Goal: Task Accomplishment & Management: Manage account settings

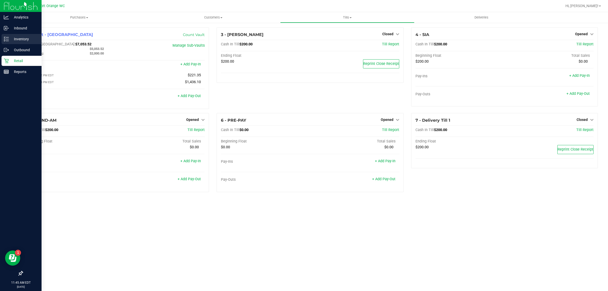
click at [15, 40] on p "Inventory" at bounding box center [24, 39] width 30 height 6
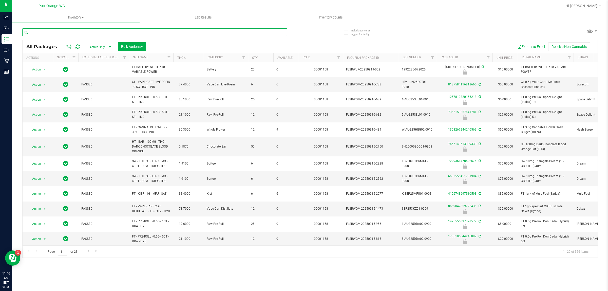
click at [82, 32] on input "text" at bounding box center [154, 32] width 265 height 8
type input "4091585701090192"
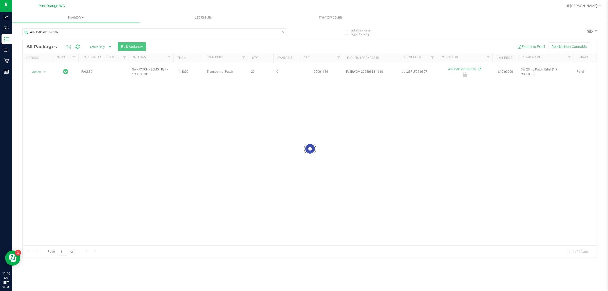
click at [36, 72] on div at bounding box center [310, 148] width 575 height 217
click at [36, 69] on span "Action" at bounding box center [35, 71] width 14 height 7
click at [36, 126] on li "Unlock package" at bounding box center [44, 130] width 33 height 8
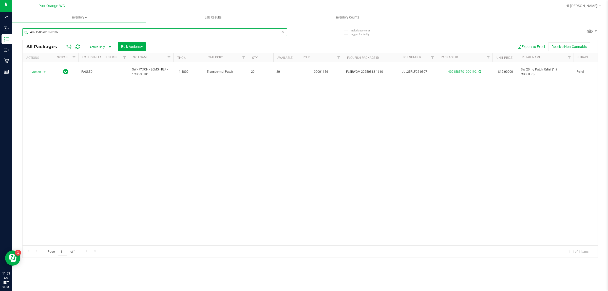
click at [70, 34] on input "4091585701090192" at bounding box center [154, 32] width 265 height 8
click at [72, 33] on input "4091585701090192" at bounding box center [154, 32] width 265 height 8
click at [73, 32] on input "4091585701090192" at bounding box center [154, 32] width 265 height 8
click at [75, 31] on input "4091585701090192" at bounding box center [154, 32] width 265 height 8
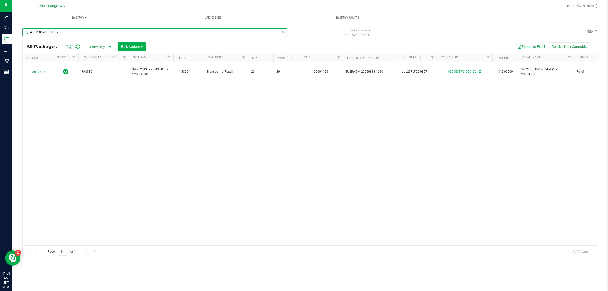
click at [75, 31] on input "4091585701090192" at bounding box center [154, 32] width 265 height 8
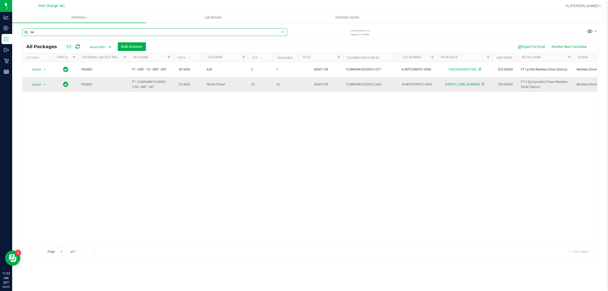
type input "rec"
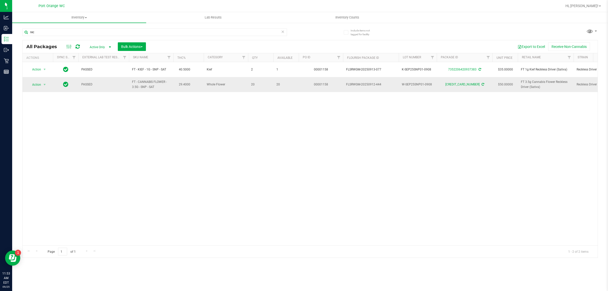
click at [537, 84] on span "FT 3.5g Cannabis Flower Reckless Driver (Sativa)" at bounding box center [546, 85] width 50 height 10
copy tr "FT 3.5g Cannabis Flower Reckless Driver (Sativa)"
drag, startPoint x: 305, startPoint y: 175, endPoint x: 302, endPoint y: 175, distance: 2.8
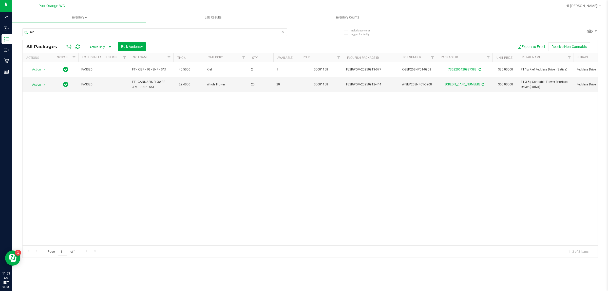
click at [302, 175] on div "Action Action Adjust qty Create package Edit attributes Global inventory Locate…" at bounding box center [310, 153] width 575 height 183
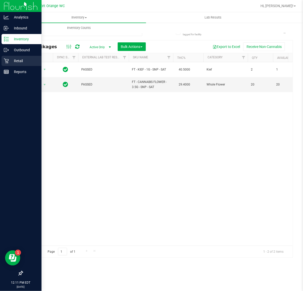
click at [22, 60] on p "Retail" at bounding box center [24, 61] width 30 height 6
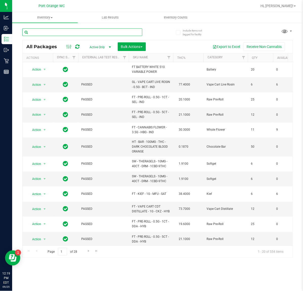
click at [60, 34] on input "text" at bounding box center [82, 32] width 120 height 8
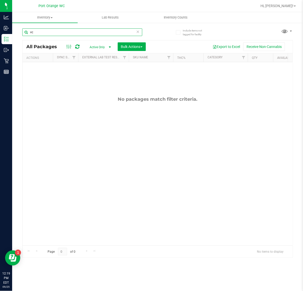
type input "v"
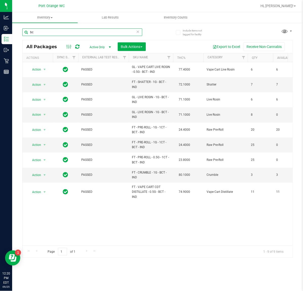
type input "b"
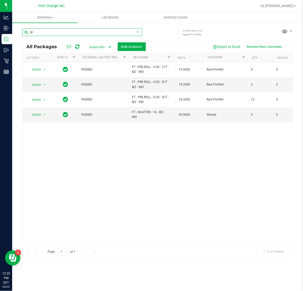
type input "b"
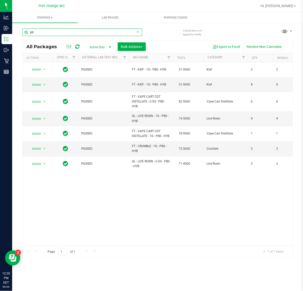
type input "p"
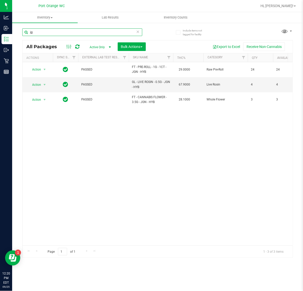
type input "j"
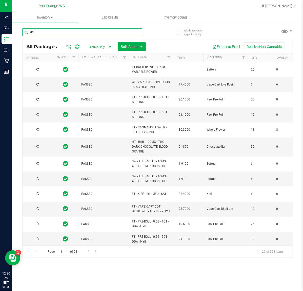
type input "dda"
type input "[DATE]"
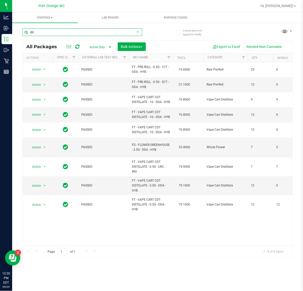
type input "d"
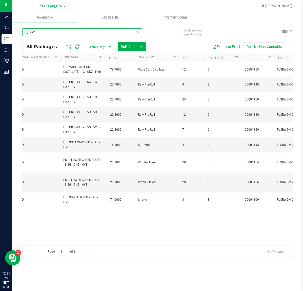
scroll to position [0, 35]
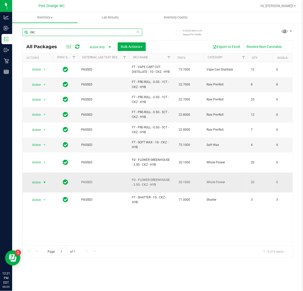
type input "ckz"
click at [44, 180] on span "select" at bounding box center [45, 182] width 4 height 4
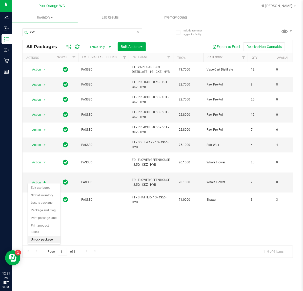
click at [47, 237] on li "Unlock package" at bounding box center [44, 240] width 33 height 8
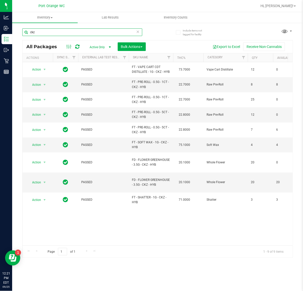
click at [48, 36] on input "ckz" at bounding box center [82, 32] width 120 height 8
type input "c"
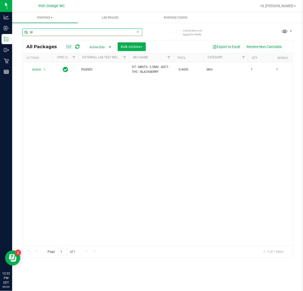
type input "b"
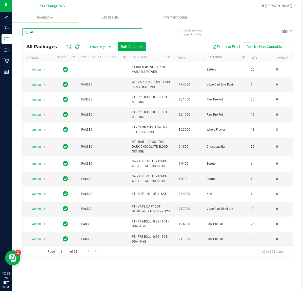
type input "o"
type input "p"
type input "mint"
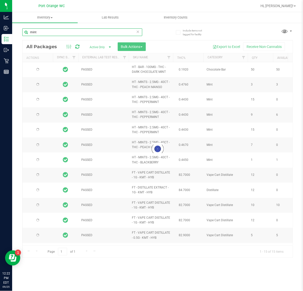
type input "2026-02-14"
type input "2026-01-18"
type input "2026-01-17"
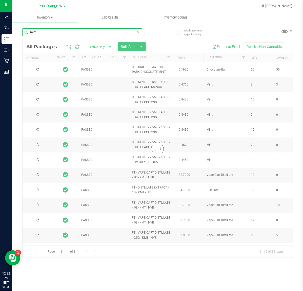
type input "2026-01-13"
type input "2026-01-10"
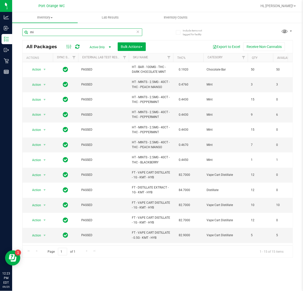
type input "m"
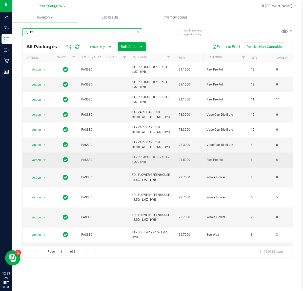
type input "l"
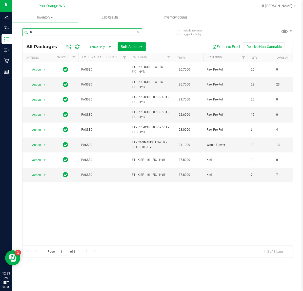
type input "f"
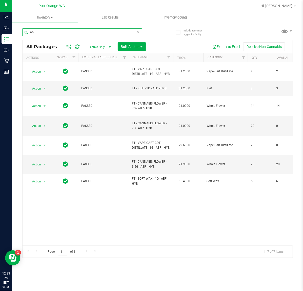
type input "a"
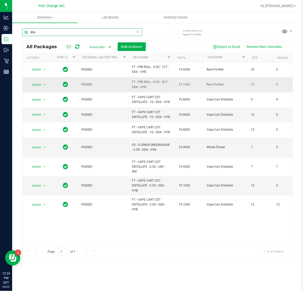
type input "dda"
click at [138, 86] on span "FT - PRE-ROLL - 0.5G - 5CT - DDA - HYB" at bounding box center [151, 85] width 38 height 10
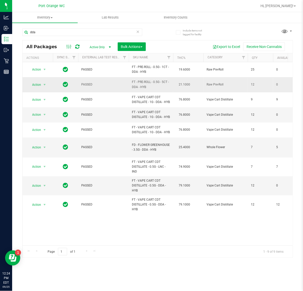
click at [138, 86] on span "FT - PRE-ROLL - 0.5G - 5CT - DDA - HYB" at bounding box center [151, 85] width 38 height 10
click at [140, 89] on span "FT - PRE-ROLL - 0.5G - 5CT - DDA - HYB" at bounding box center [151, 85] width 38 height 10
click at [40, 85] on span "Action" at bounding box center [35, 84] width 14 height 7
click at [43, 142] on li "Unlock package" at bounding box center [44, 145] width 33 height 8
click at [52, 32] on input "dda" at bounding box center [82, 32] width 120 height 8
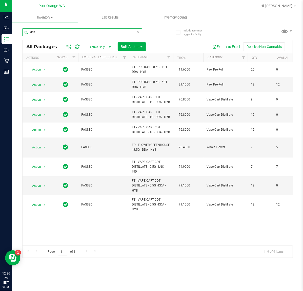
click at [52, 32] on input "dda" at bounding box center [82, 32] width 120 height 8
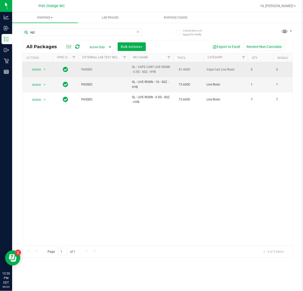
click at [147, 71] on span "GL - VAPE CART LIVE ROSIN - 0.5G - SGZ - HYB" at bounding box center [151, 70] width 38 height 10
copy td "GL - VAPE CART LIVE ROSIN - 0.5G - SGZ - HYB"
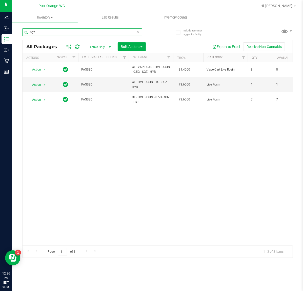
click at [87, 31] on input "sgz" at bounding box center [82, 32] width 120 height 8
paste input "GL - VAPE CART LIVE ROSIN - 0.5G - SGZ - HYB"
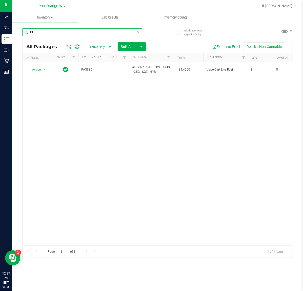
type input "G"
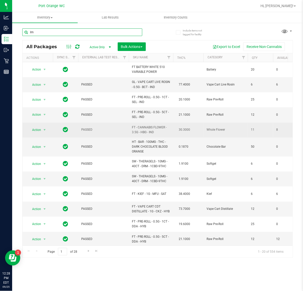
type input "lmz"
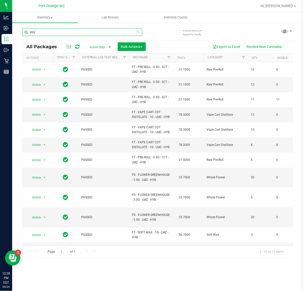
click at [100, 30] on input "lmz" at bounding box center [82, 32] width 120 height 8
type input "\"
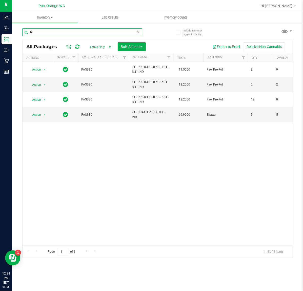
type input "b"
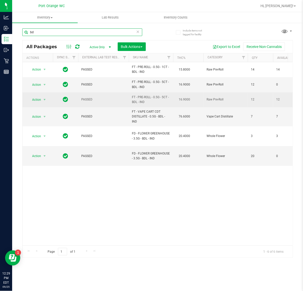
type input "b"
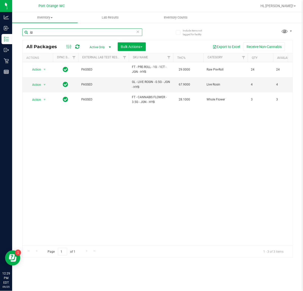
type input "j"
type input "a"
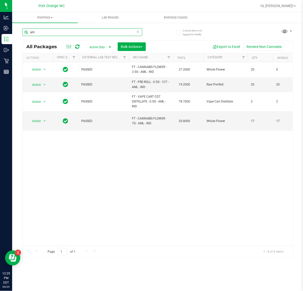
type input "a"
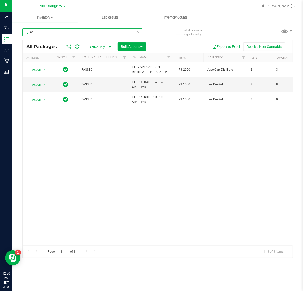
type input "a"
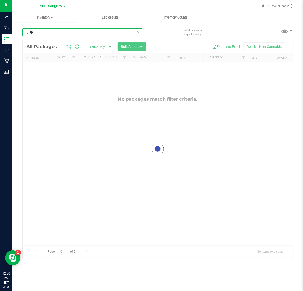
type input "r"
type input "p"
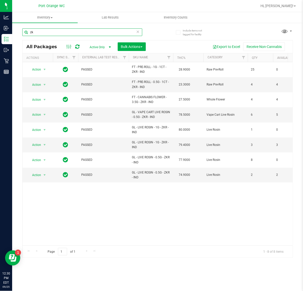
type input "z"
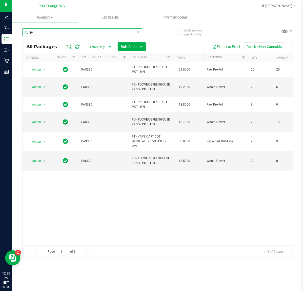
type input "p"
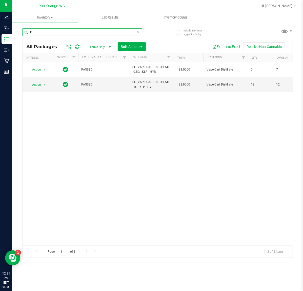
type input "k"
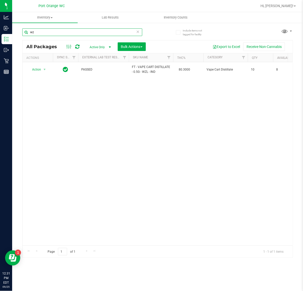
type input "w"
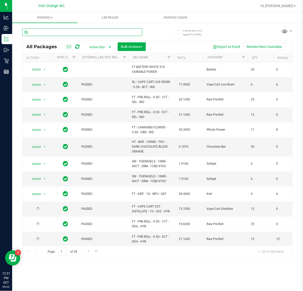
type input "m"
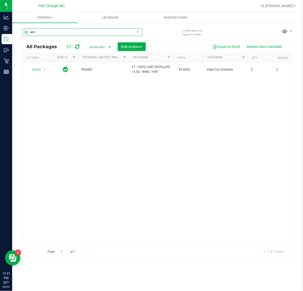
type input "w"
type input "t"
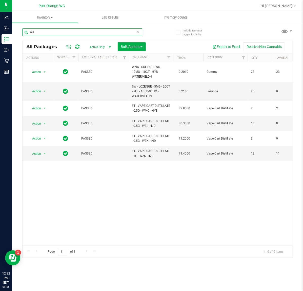
type input "w"
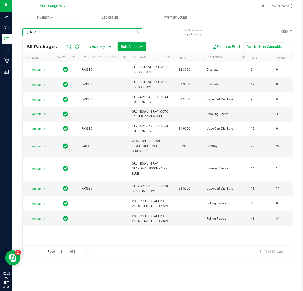
click at [68, 33] on input "blue" at bounding box center [82, 32] width 120 height 8
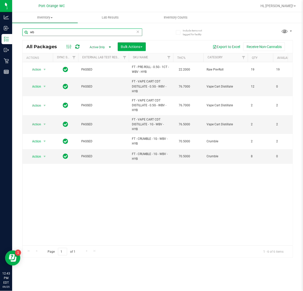
type input "w"
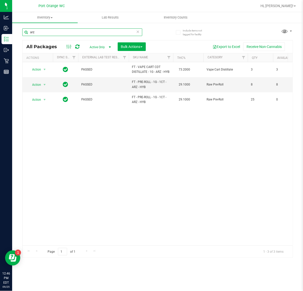
type input "arz"
click at [137, 30] on icon at bounding box center [138, 31] width 4 height 6
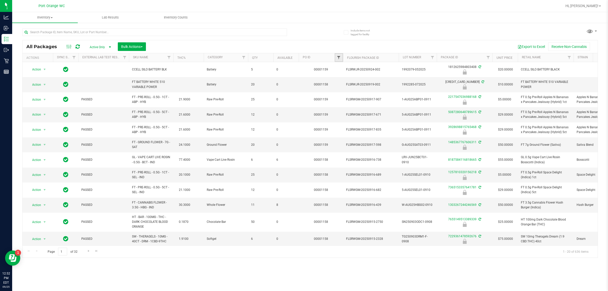
click at [303, 56] on span "Filter" at bounding box center [339, 58] width 4 height 4
click at [303, 69] on input "text" at bounding box center [364, 69] width 52 height 8
type input "1159"
drag, startPoint x: 351, startPoint y: 85, endPoint x: 348, endPoint y: 83, distance: 4.2
click at [303, 84] on button "Filter" at bounding box center [350, 82] width 24 height 11
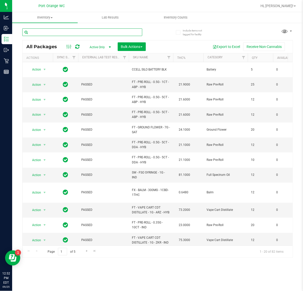
click at [119, 31] on input "text" at bounding box center [82, 32] width 120 height 8
type input "5087280648789615"
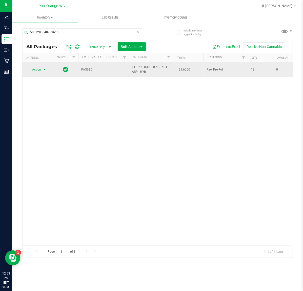
click at [42, 72] on span "select" at bounding box center [45, 69] width 6 height 7
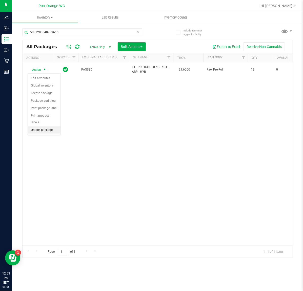
click at [46, 126] on li "Unlock package" at bounding box center [44, 130] width 33 height 8
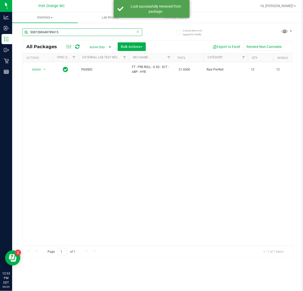
click at [73, 34] on input "5087280648789615" at bounding box center [82, 32] width 120 height 8
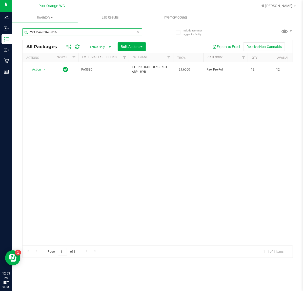
type input "2217547036988168"
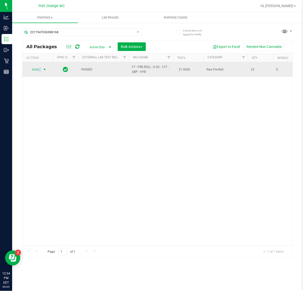
click at [40, 73] on span "Action" at bounding box center [35, 69] width 14 height 7
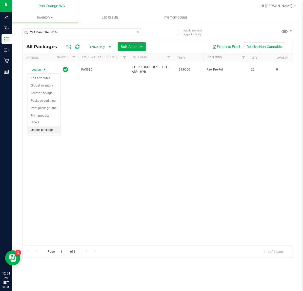
click at [41, 126] on li "Unlock package" at bounding box center [44, 130] width 33 height 8
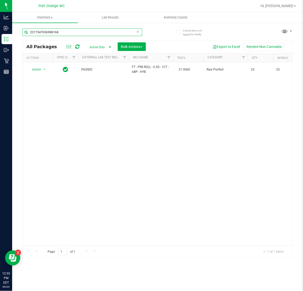
click at [70, 32] on input "2217547036988168" at bounding box center [82, 32] width 120 height 8
type input "8759324751251814"
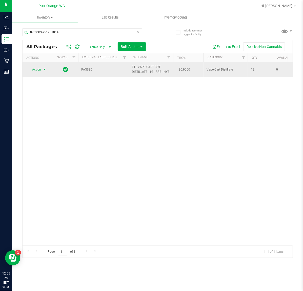
click at [43, 69] on span "select" at bounding box center [45, 69] width 4 height 4
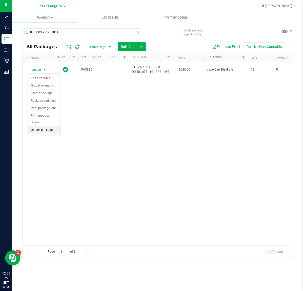
click at [46, 126] on li "Unlock package" at bounding box center [44, 130] width 33 height 8
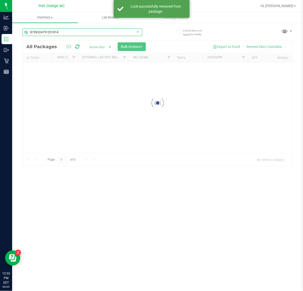
click at [70, 33] on input "8759324751251814" at bounding box center [82, 32] width 120 height 8
click at [70, 33] on div "Inventory All packages All inventory Waste log Create inventory Lab Results Inv…" at bounding box center [157, 151] width 291 height 279
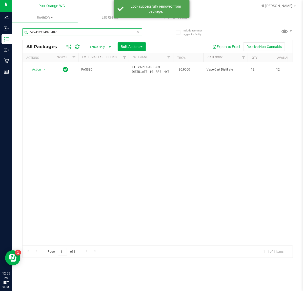
type input "5274121349954073"
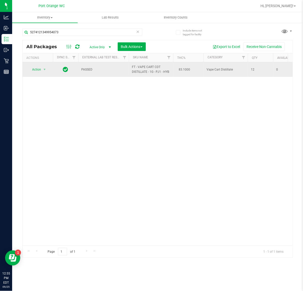
click at [41, 73] on span "Action" at bounding box center [35, 69] width 14 height 7
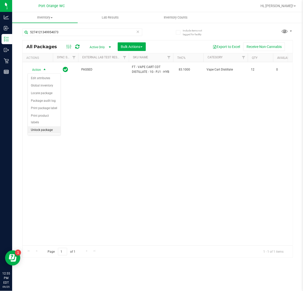
click at [47, 126] on li "Unlock package" at bounding box center [44, 130] width 33 height 8
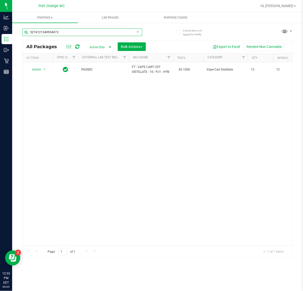
click at [60, 34] on input "5274121349954073" at bounding box center [82, 32] width 120 height 8
click at [81, 29] on input "8759324751251814" at bounding box center [82, 32] width 120 height 8
type input "1217119032576673"
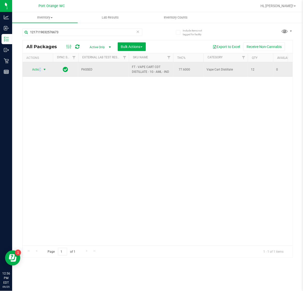
click at [40, 70] on span "Action" at bounding box center [35, 69] width 14 height 7
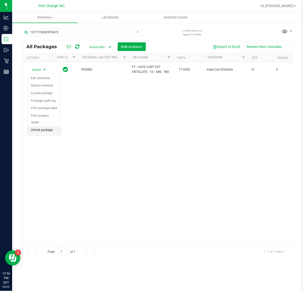
click at [44, 126] on li "Unlock package" at bounding box center [44, 130] width 33 height 8
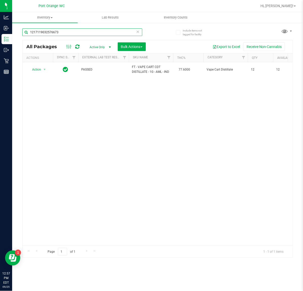
click at [65, 31] on input "1217119032576673" at bounding box center [82, 32] width 120 height 8
type input "3176604110400503"
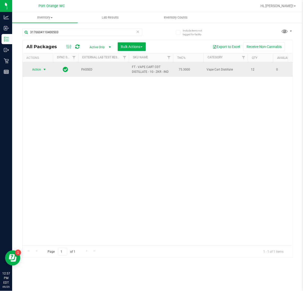
click at [36, 72] on span "Action" at bounding box center [35, 69] width 14 height 7
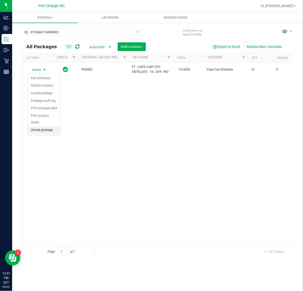
drag, startPoint x: 48, startPoint y: 125, endPoint x: 52, endPoint y: 110, distance: 16.2
click at [48, 126] on li "Unlock package" at bounding box center [44, 130] width 33 height 8
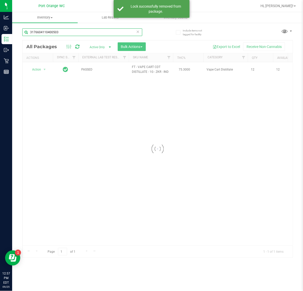
click at [75, 30] on input "3176604110400503" at bounding box center [82, 32] width 120 height 8
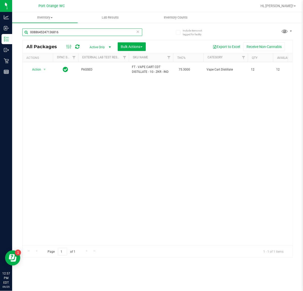
type input "0088645247136816"
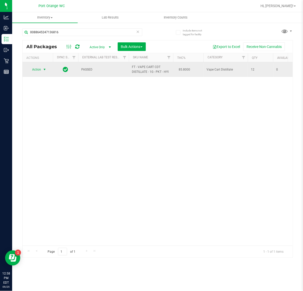
click at [39, 73] on span "Action" at bounding box center [35, 69] width 14 height 7
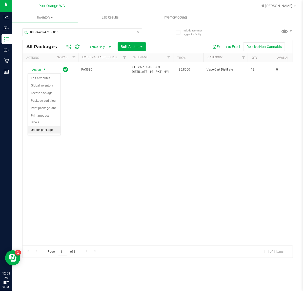
click at [40, 126] on li "Unlock package" at bounding box center [44, 130] width 33 height 8
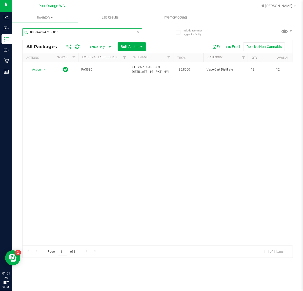
click at [55, 31] on input "0088645247136816" at bounding box center [82, 32] width 120 height 8
click at [56, 31] on input "0088645247136816" at bounding box center [82, 32] width 120 height 8
type input "47698219621540504769821962154050"
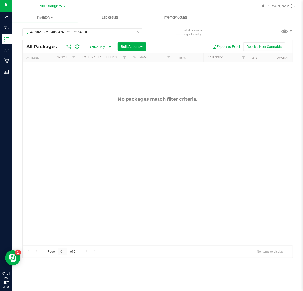
click at [138, 32] on icon at bounding box center [138, 31] width 4 height 6
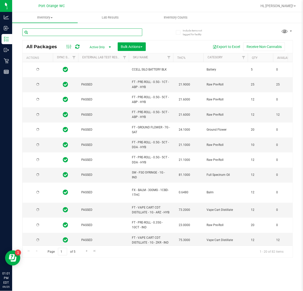
click at [103, 33] on input "text" at bounding box center [82, 32] width 120 height 8
type input "4769821962154050"
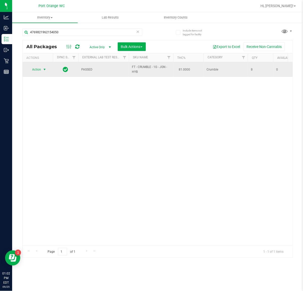
click at [37, 70] on span "Action" at bounding box center [35, 69] width 14 height 7
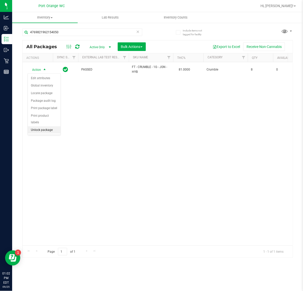
click at [43, 126] on li "Unlock package" at bounding box center [44, 130] width 33 height 8
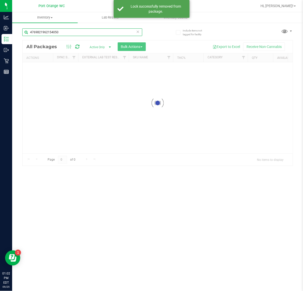
click at [70, 32] on input "4769821962154050" at bounding box center [82, 32] width 120 height 8
click at [70, 32] on div "Inventory All packages All inventory Waste log Create inventory Lab Results Inv…" at bounding box center [157, 151] width 291 height 279
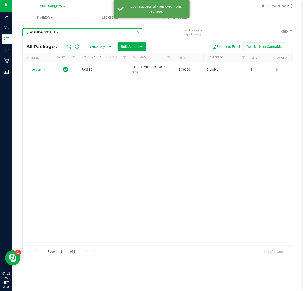
type input "4540054599516337"
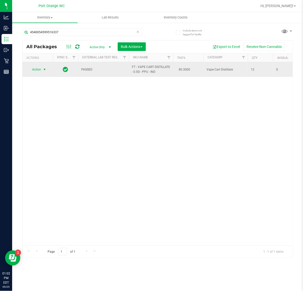
click at [40, 70] on span "Action" at bounding box center [35, 69] width 14 height 7
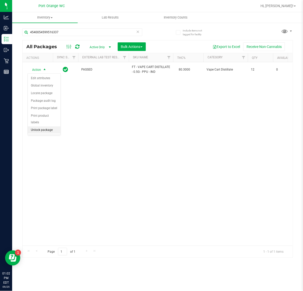
click at [42, 126] on li "Unlock package" at bounding box center [44, 130] width 33 height 8
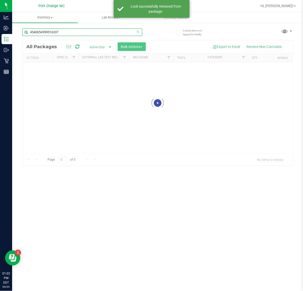
click at [77, 30] on input "4540054599516337" at bounding box center [82, 32] width 120 height 8
click at [77, 30] on div "Inventory All packages All inventory Waste log Create inventory Lab Results Inv…" at bounding box center [157, 151] width 291 height 279
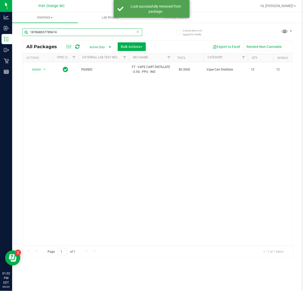
type input "1878680377896749"
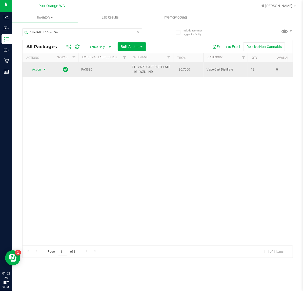
click at [41, 71] on span "Action" at bounding box center [38, 69] width 20 height 7
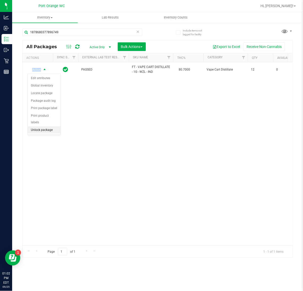
click at [46, 126] on li "Unlock package" at bounding box center [44, 130] width 33 height 8
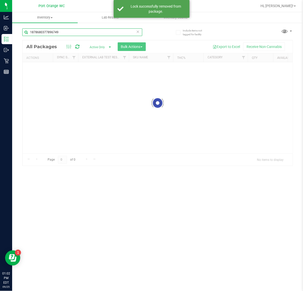
click at [76, 33] on input "1878680377896749" at bounding box center [82, 32] width 120 height 8
click at [76, 33] on div "Inventory All packages All inventory Waste log Create inventory Lab Results Inv…" at bounding box center [157, 151] width 291 height 279
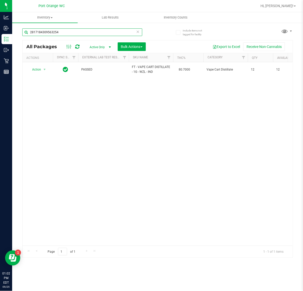
type input "2817184309563254"
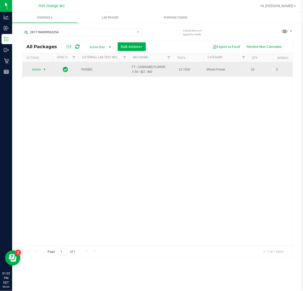
click at [44, 70] on span "select" at bounding box center [45, 69] width 4 height 4
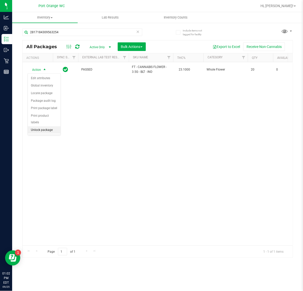
click at [39, 128] on li "Unlock package" at bounding box center [44, 130] width 33 height 8
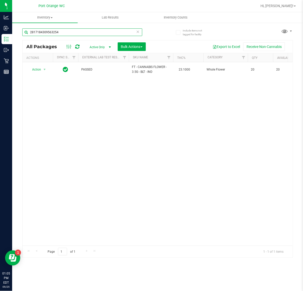
click at [75, 33] on input "2817184309563254" at bounding box center [82, 32] width 120 height 8
click at [109, 34] on input "dsc" at bounding box center [82, 32] width 120 height 8
click at [53, 34] on input "dsc" at bounding box center [82, 32] width 120 height 8
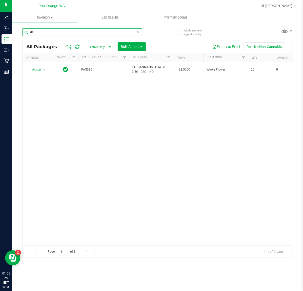
type input "d"
type input "7331672884052798"
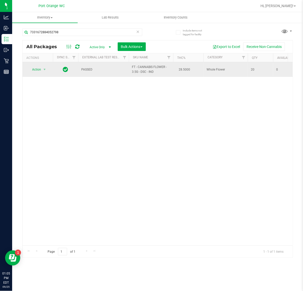
click at [39, 73] on span "Action" at bounding box center [35, 69] width 14 height 7
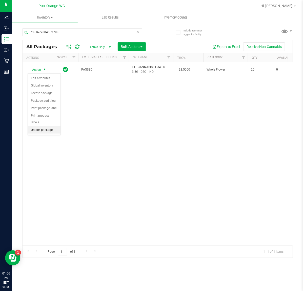
click at [41, 126] on li "Unlock package" at bounding box center [44, 130] width 33 height 8
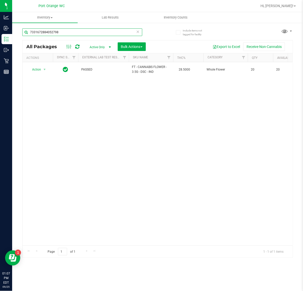
click at [87, 32] on input "7331672884052798" at bounding box center [82, 32] width 120 height 8
type input "0086220267599841"
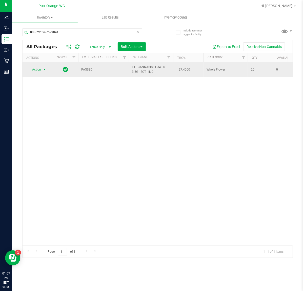
click at [44, 70] on span "select" at bounding box center [45, 69] width 4 height 4
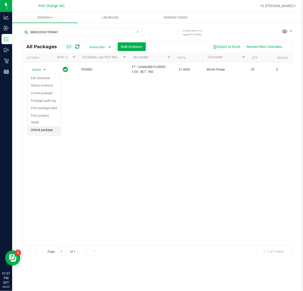
click at [37, 126] on li "Unlock package" at bounding box center [44, 130] width 33 height 8
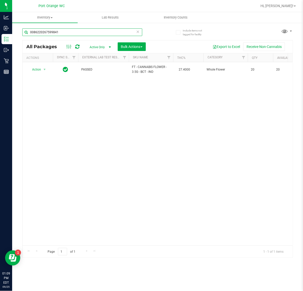
click at [117, 32] on input "0086220267599841" at bounding box center [82, 32] width 120 height 8
click at [116, 33] on input "0086220267599841" at bounding box center [82, 32] width 120 height 8
click at [116, 32] on input "0086220267599841" at bounding box center [82, 32] width 120 height 8
click at [114, 32] on input "0086220267599841" at bounding box center [82, 32] width 120 height 8
click at [113, 34] on input "0086220267599841" at bounding box center [82, 32] width 120 height 8
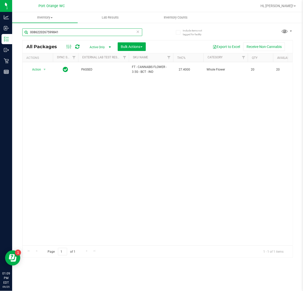
click at [113, 34] on input "0086220267599841" at bounding box center [82, 32] width 120 height 8
click at [113, 33] on input "0086220267599841" at bounding box center [82, 32] width 120 height 8
type input "5748500308834832"
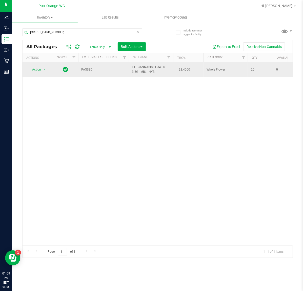
click at [37, 69] on span "Action" at bounding box center [35, 69] width 14 height 7
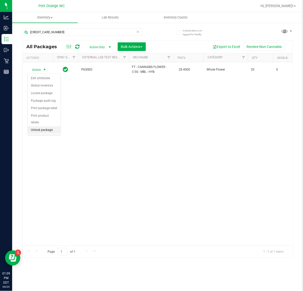
click at [41, 126] on li "Unlock package" at bounding box center [44, 130] width 33 height 8
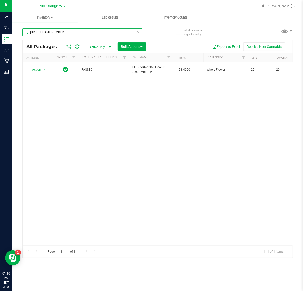
click at [79, 30] on input "5748500308834832" at bounding box center [82, 32] width 120 height 8
drag, startPoint x: 79, startPoint y: 30, endPoint x: 81, endPoint y: 32, distance: 2.7
click at [81, 32] on input "5748500308834832" at bounding box center [82, 32] width 120 height 8
type input "0941932469917029"
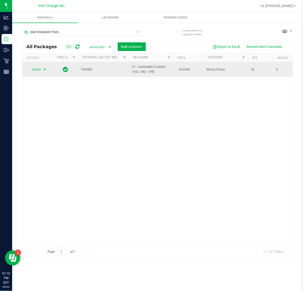
click at [45, 70] on span "select" at bounding box center [45, 69] width 4 height 4
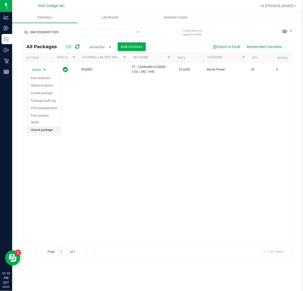
click at [38, 126] on li "Unlock package" at bounding box center [44, 130] width 33 height 8
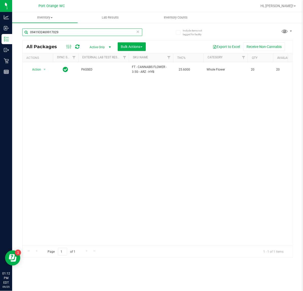
click at [64, 28] on input "0941932469917029" at bounding box center [82, 32] width 120 height 8
type input "7140547040326150"
click at [191, 138] on div "Action Action Edit attributes Global inventory Locate package Package audit log…" at bounding box center [158, 153] width 270 height 183
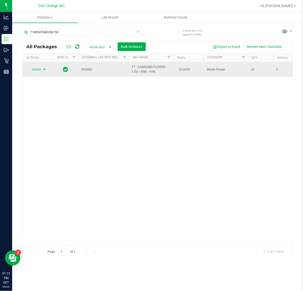
click at [39, 73] on span "Action" at bounding box center [35, 69] width 14 height 7
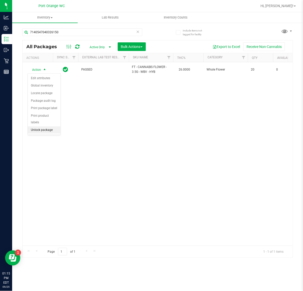
click at [48, 126] on li "Unlock package" at bounding box center [44, 130] width 33 height 8
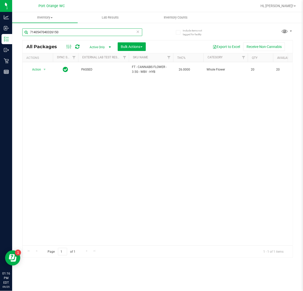
click at [126, 34] on input "7140547040326150" at bounding box center [82, 32] width 120 height 8
click at [127, 34] on input "7140547040326150" at bounding box center [82, 32] width 120 height 8
type input "6323902751913674"
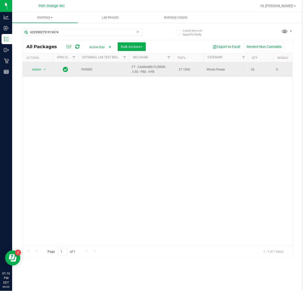
click at [37, 69] on span "Action" at bounding box center [35, 69] width 14 height 7
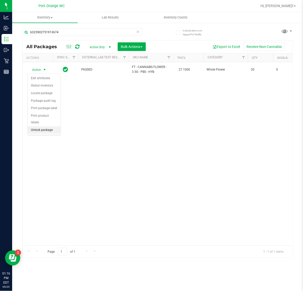
click at [44, 126] on li "Unlock package" at bounding box center [44, 130] width 33 height 8
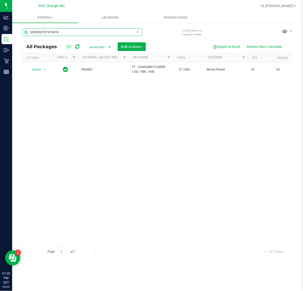
click at [67, 32] on input "6323902751913674" at bounding box center [82, 32] width 120 height 8
type input "7888016490113038"
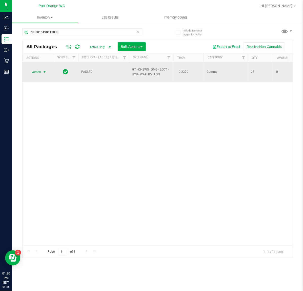
click at [38, 74] on span "Action" at bounding box center [35, 71] width 14 height 7
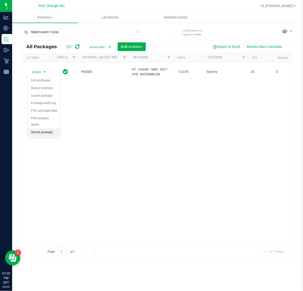
click at [43, 129] on li "Unlock package" at bounding box center [44, 133] width 33 height 8
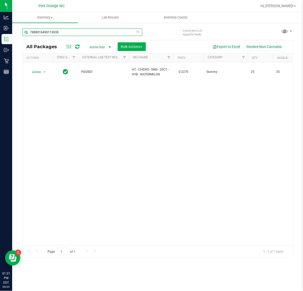
click at [88, 31] on input "7888016490113038" at bounding box center [82, 32] width 120 height 8
type input "2330428045739910"
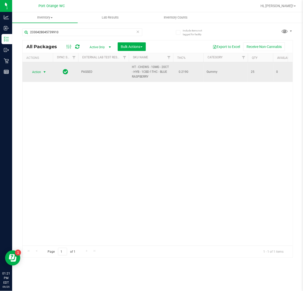
click at [43, 74] on span "select" at bounding box center [45, 72] width 4 height 4
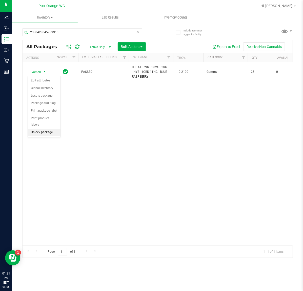
click at [45, 129] on li "Unlock package" at bounding box center [44, 133] width 33 height 8
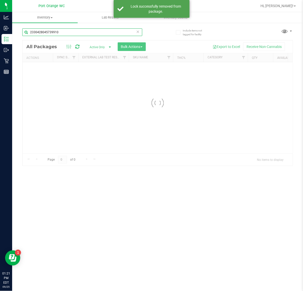
click at [70, 33] on input "2330428045739910" at bounding box center [82, 32] width 120 height 8
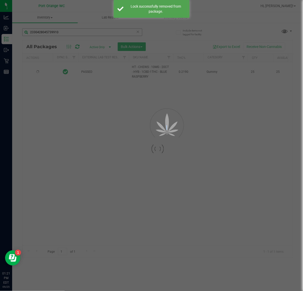
click at [70, 33] on div at bounding box center [151, 145] width 303 height 291
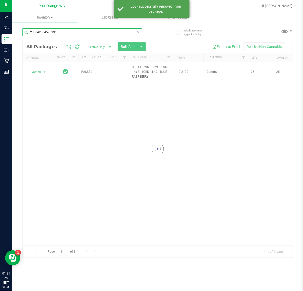
click at [70, 33] on input "2330428045739910" at bounding box center [82, 32] width 120 height 8
type input "0160863978736347"
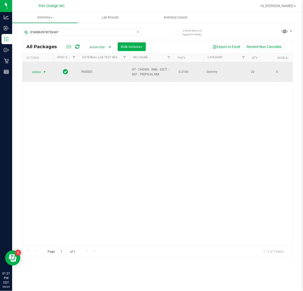
click at [40, 71] on span "Action" at bounding box center [35, 71] width 14 height 7
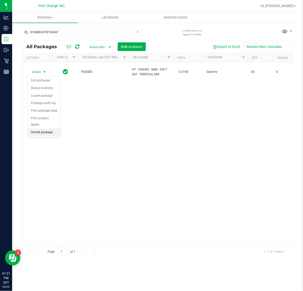
click at [48, 129] on li "Unlock package" at bounding box center [44, 133] width 33 height 8
click at [204, 159] on div "Action Action Adjust qty Create package Edit attributes Global inventory Locate…" at bounding box center [158, 153] width 270 height 183
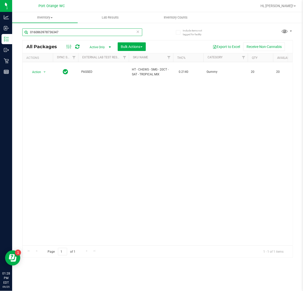
click at [115, 32] on input "0160863978736347" at bounding box center [82, 32] width 120 height 8
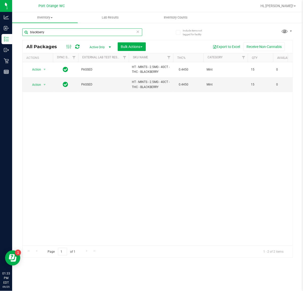
click at [97, 33] on input "blackberry" at bounding box center [82, 32] width 120 height 8
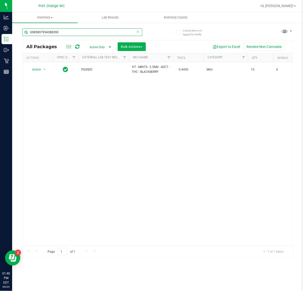
click at [97, 34] on input "6985897954388390" at bounding box center [82, 32] width 120 height 8
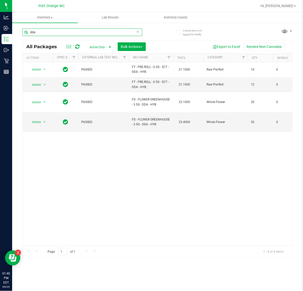
click at [82, 32] on input "dda" at bounding box center [82, 32] width 120 height 8
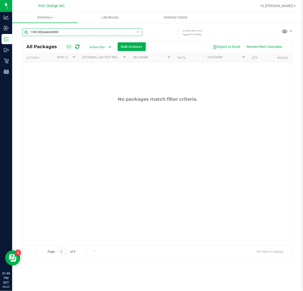
click at [101, 33] on input "1785185644245899" at bounding box center [82, 32] width 120 height 8
type input "5-AUG25DDA02-0909"
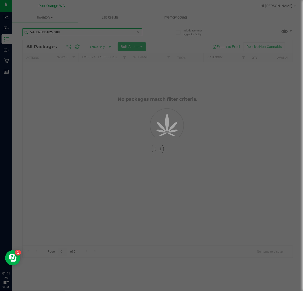
click at [106, 31] on div "Inventory All packages All inventory Waste log Create inventory Lab Results Inv…" at bounding box center [157, 151] width 291 height 279
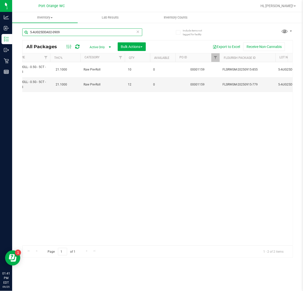
scroll to position [0, 159]
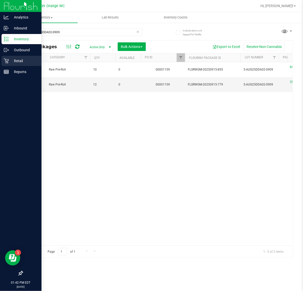
click at [8, 60] on icon at bounding box center [6, 60] width 5 height 5
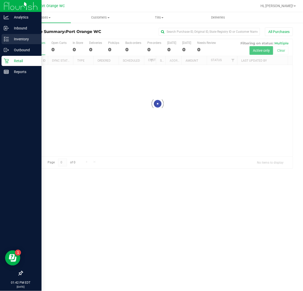
click at [18, 39] on p "Inventory" at bounding box center [24, 39] width 30 height 6
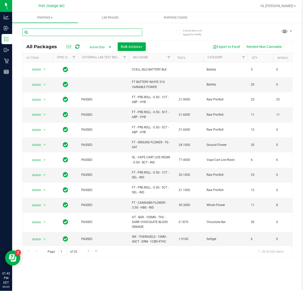
click at [64, 32] on input "text" at bounding box center [82, 32] width 120 height 8
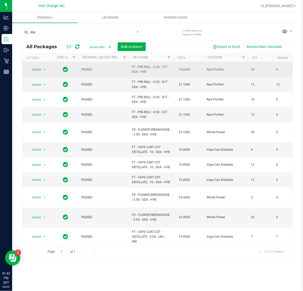
click at [145, 67] on span "FT - PRE-ROLL - 0.5G - 1CT - DDA - HYB" at bounding box center [151, 70] width 38 height 10
copy td "FT - PRE-ROLL - 0.5G - 1CT - DDA - HYB"
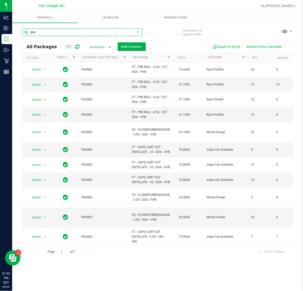
click at [96, 33] on input "dda" at bounding box center [82, 32] width 120 height 8
paste input "FT - PRE-ROLL - 0.5G - 1CT - DDA - HYB"
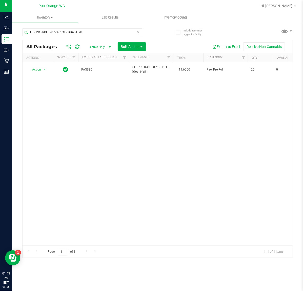
drag, startPoint x: 234, startPoint y: 200, endPoint x: 127, endPoint y: 48, distance: 186.2
click at [233, 196] on div "Action Action Edit attributes Global inventory Locate package Package audit log…" at bounding box center [158, 153] width 270 height 183
click at [62, 30] on input "FT - PRE-ROLL - 0.5G - 1CT - DDA - HYB" at bounding box center [82, 32] width 120 height 8
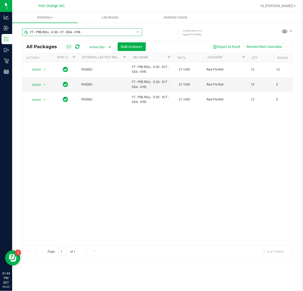
type input "FT - PRE-ROLL - 0.5G - 1CT - DDA - HYB"
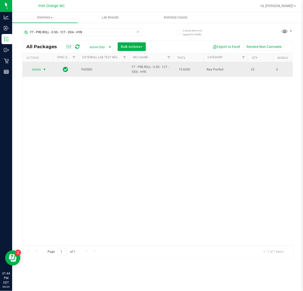
click at [41, 70] on span "Action" at bounding box center [35, 69] width 14 height 7
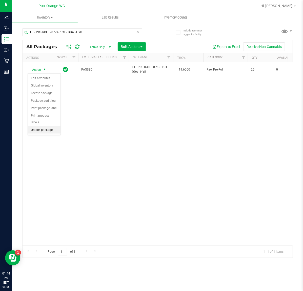
click at [48, 127] on li "Unlock package" at bounding box center [44, 130] width 33 height 8
drag, startPoint x: 175, startPoint y: 117, endPoint x: 174, endPoint y: 104, distance: 13.5
click at [175, 114] on div "Action Action Adjust qty Create package Edit attributes Global inventory Locate…" at bounding box center [158, 153] width 270 height 183
click at [202, 97] on div "Action Action Adjust qty Create package Edit attributes Global inventory Locate…" at bounding box center [158, 153] width 270 height 183
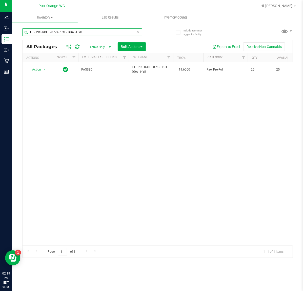
click at [86, 30] on input "FT - PRE-ROLL - 0.5G - 1CT - DDA - HYB" at bounding box center [82, 32] width 120 height 8
click at [95, 35] on input "FT - PRE-ROLL - 0.5G - 1CT - DDA - HYB" at bounding box center [82, 32] width 120 height 8
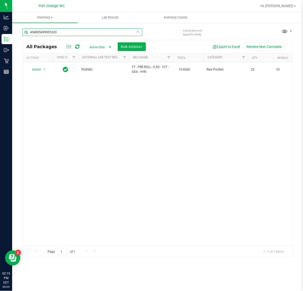
type input "4540054599516337"
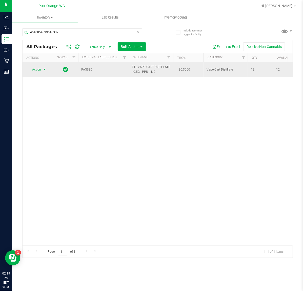
click at [32, 71] on span "Action" at bounding box center [35, 69] width 14 height 7
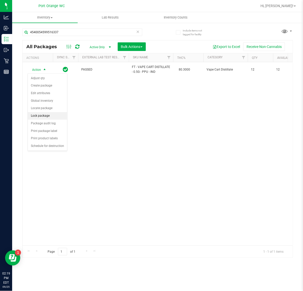
click at [42, 118] on li "Lock package" at bounding box center [47, 116] width 39 height 8
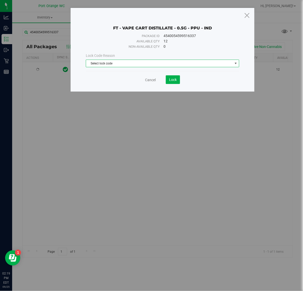
click at [131, 64] on span "Select lock code" at bounding box center [159, 63] width 147 height 7
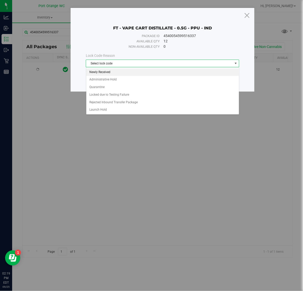
click at [103, 72] on li "Newly Received" at bounding box center [162, 72] width 153 height 8
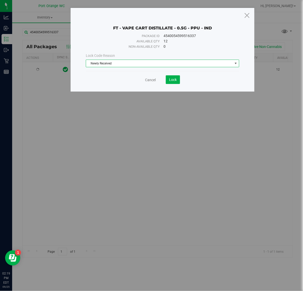
click at [168, 84] on div "FT - VAPE CART DISTILLATE - 0.5G - PPU - IND Package ID 4540054599516337 Availa…" at bounding box center [163, 50] width 184 height 84
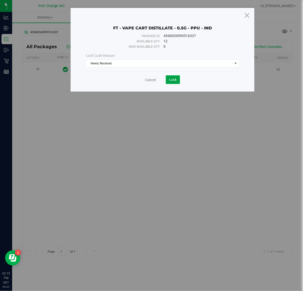
click at [169, 83] on button "Lock" at bounding box center [173, 79] width 14 height 9
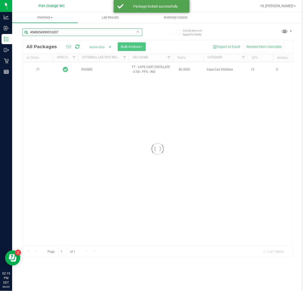
click at [108, 33] on input "4540054599516337" at bounding box center [82, 32] width 120 height 8
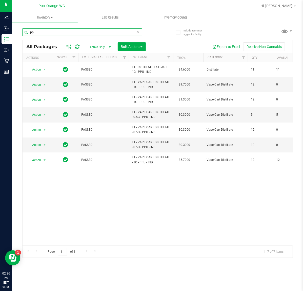
type input "ppu"
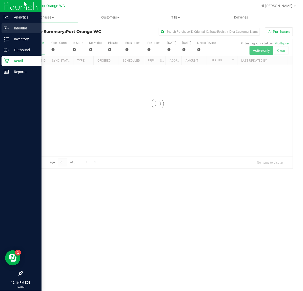
click at [6, 30] on icon at bounding box center [5, 28] width 3 height 4
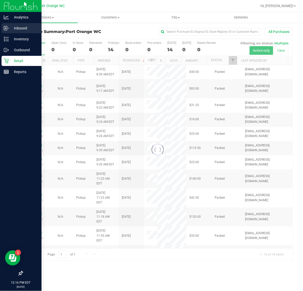
click at [10, 27] on p "Inbound" at bounding box center [24, 28] width 30 height 6
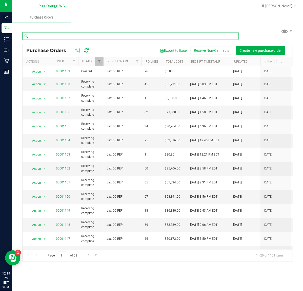
click at [105, 38] on input "text" at bounding box center [130, 36] width 217 height 8
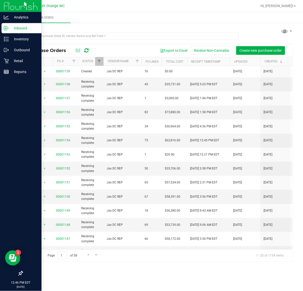
click at [12, 27] on p "Inbound" at bounding box center [24, 28] width 30 height 6
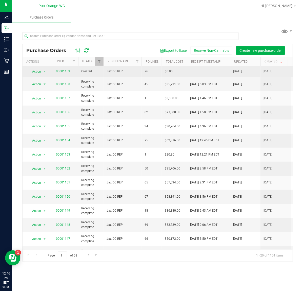
click at [62, 71] on link "00001159" at bounding box center [63, 71] width 14 height 4
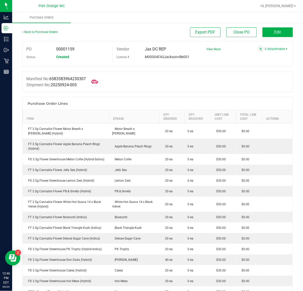
click at [94, 81] on icon at bounding box center [95, 81] width 7 height 7
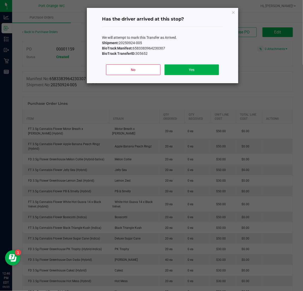
click at [185, 63] on div "No Yes" at bounding box center [162, 71] width 121 height 23
click at [185, 66] on button "Yes" at bounding box center [192, 69] width 55 height 11
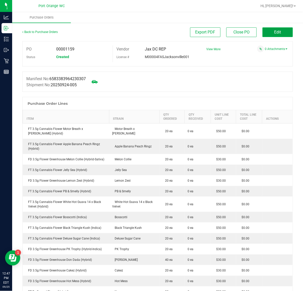
click at [273, 34] on button "Edit" at bounding box center [278, 32] width 30 height 10
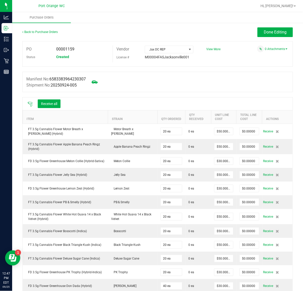
click at [30, 103] on icon at bounding box center [30, 104] width 5 height 5
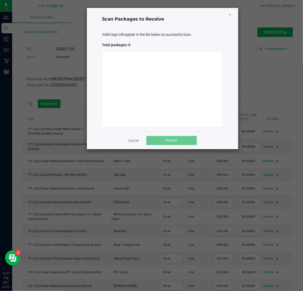
click at [153, 93] on div at bounding box center [162, 89] width 121 height 76
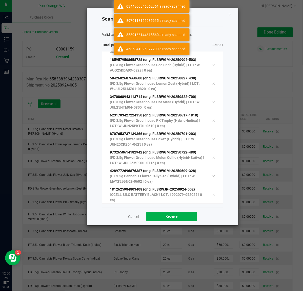
scroll to position [1376, 0]
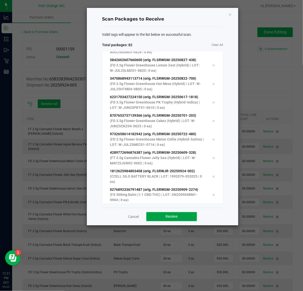
click at [170, 217] on span "Receive" at bounding box center [172, 216] width 12 height 4
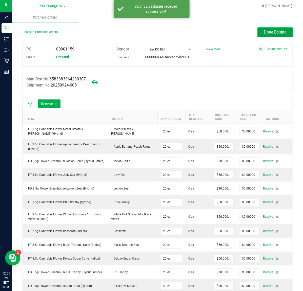
click at [263, 35] on button "Done Editing" at bounding box center [275, 32] width 35 height 10
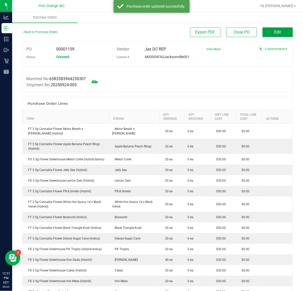
click at [275, 32] on span "Edit" at bounding box center [278, 32] width 7 height 5
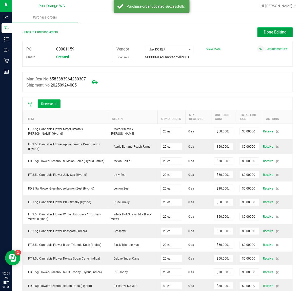
click at [269, 35] on button "Done Editing" at bounding box center [275, 32] width 35 height 10
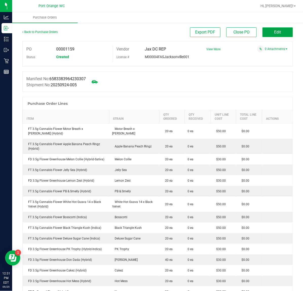
click at [271, 36] on button "Edit" at bounding box center [278, 32] width 30 height 10
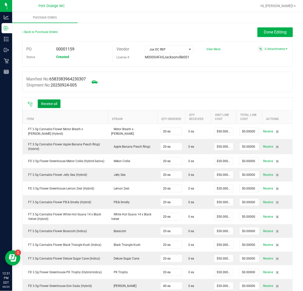
click at [56, 102] on button "Receive all" at bounding box center [49, 103] width 23 height 9
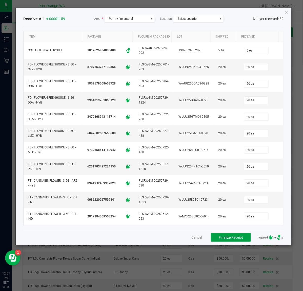
click at [242, 239] on button "Finalize Receipt" at bounding box center [231, 237] width 40 height 9
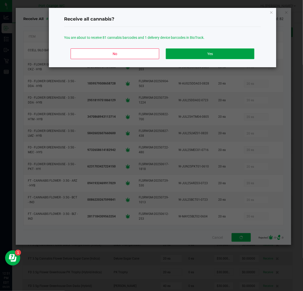
click at [202, 53] on button "Yes" at bounding box center [210, 53] width 89 height 11
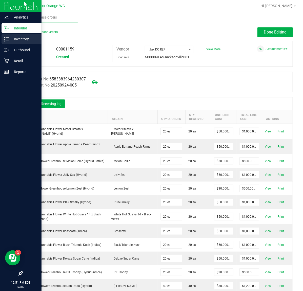
click at [7, 39] on icon at bounding box center [6, 39] width 5 height 5
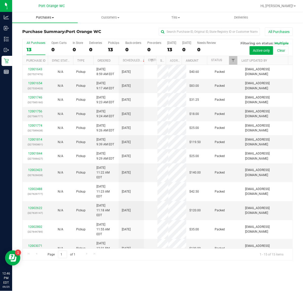
click at [46, 13] on uib-tab-heading "Purchases Summary of purchases Fulfillment All purchases" at bounding box center [45, 17] width 66 height 11
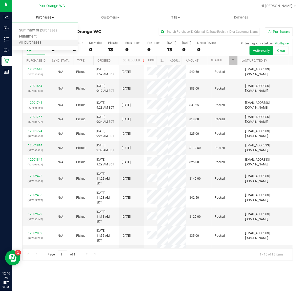
click at [28, 40] on li "All purchases" at bounding box center [45, 43] width 66 height 6
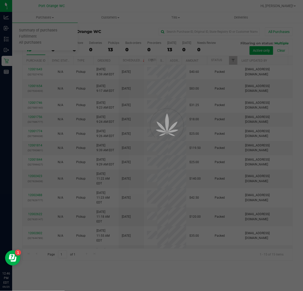
click at [46, 25] on div at bounding box center [151, 145] width 303 height 291
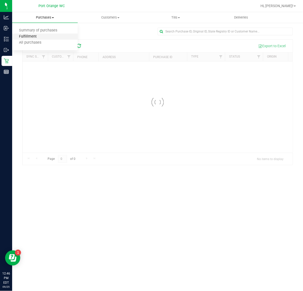
click at [31, 34] on span "Fulfillment" at bounding box center [27, 36] width 31 height 4
